Goal: Task Accomplishment & Management: Manage account settings

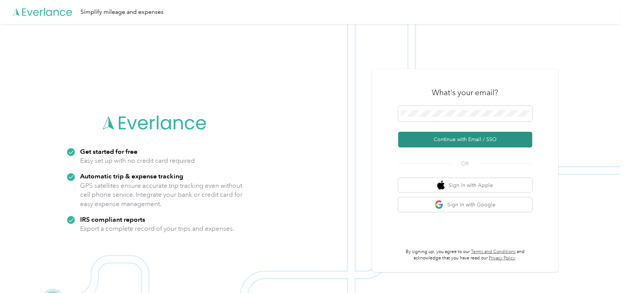
click at [458, 136] on button "Continue with Email / SSO" at bounding box center [465, 140] width 134 height 16
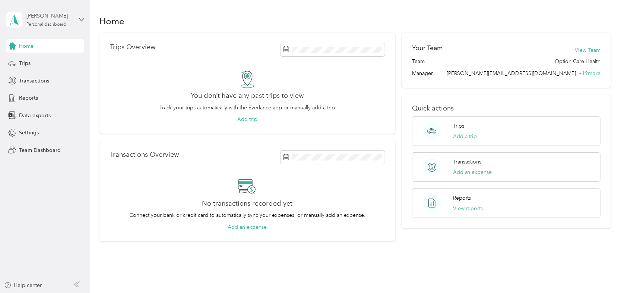
click at [39, 20] on div "[PERSON_NAME] Personal dashboard" at bounding box center [49, 19] width 47 height 15
click at [39, 61] on div "Team dashboard" at bounding box center [126, 60] width 231 height 13
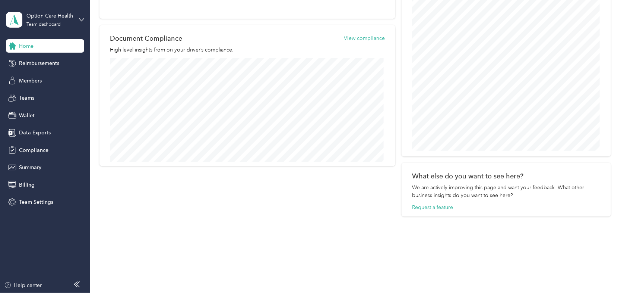
scroll to position [298, 0]
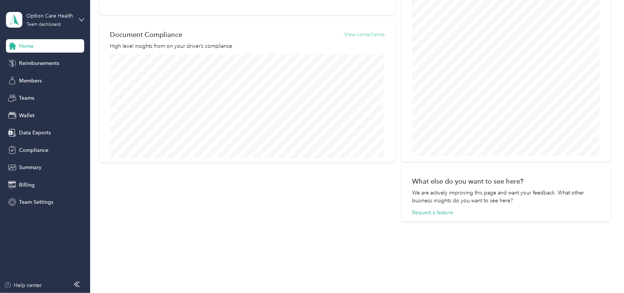
click at [365, 35] on button "View compliance" at bounding box center [364, 35] width 41 height 8
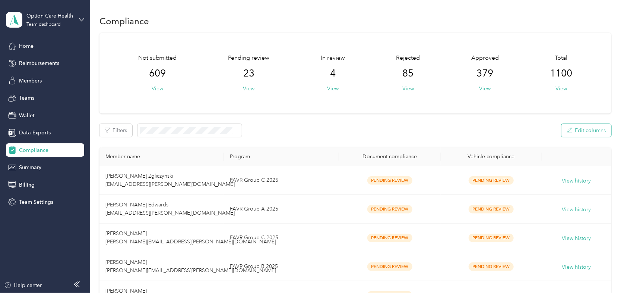
click at [571, 129] on icon "button" at bounding box center [570, 130] width 6 height 6
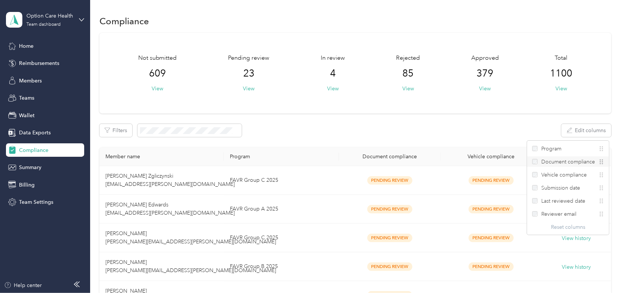
click at [601, 162] on icon at bounding box center [601, 161] width 5 height 5
click at [601, 161] on icon at bounding box center [600, 161] width 1 height 5
click at [408, 88] on button "View" at bounding box center [408, 89] width 12 height 8
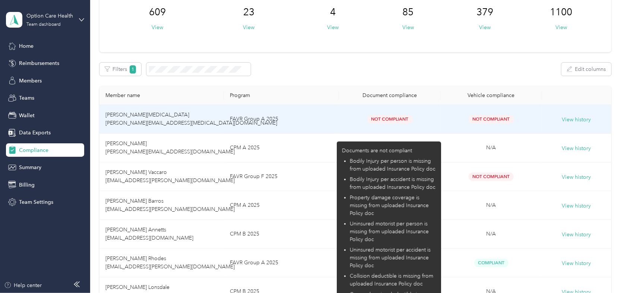
scroll to position [75, 0]
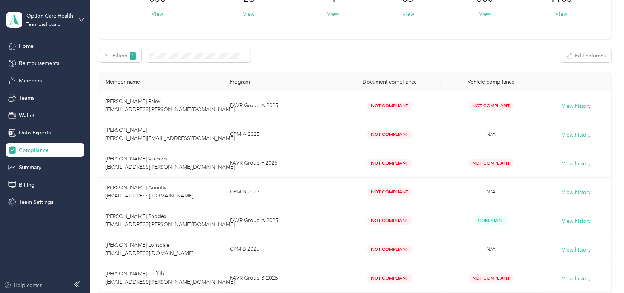
click at [23, 285] on div "Help center" at bounding box center [23, 285] width 38 height 8
